Goal: Check status: Check status

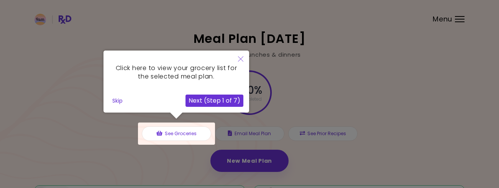
click at [116, 102] on button "Skip" at bounding box center [117, 100] width 16 height 11
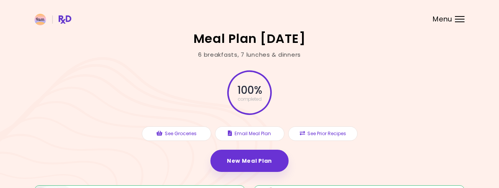
click at [365, 116] on div "100 % completed See Groceries Email Meal Plan See Prior Recipes New Meal Plan" at bounding box center [249, 122] width 430 height 126
click at [458, 16] on div at bounding box center [460, 16] width 10 height 1
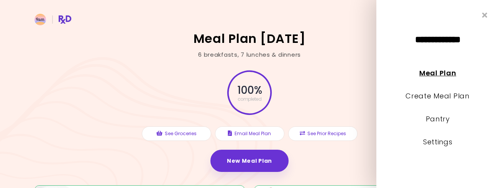
click at [442, 76] on link "Meal Plan" at bounding box center [437, 73] width 37 height 10
